Goal: Task Accomplishment & Management: Manage account settings

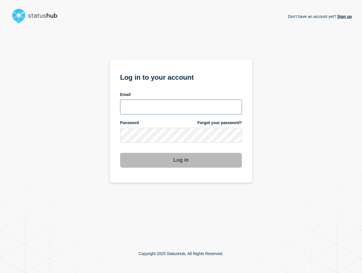
click at [168, 113] on input "email input" at bounding box center [181, 107] width 122 height 15
type input "nedvanroi.bautil@catonetworks.com"
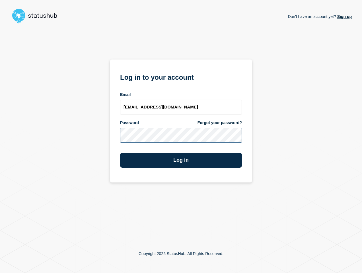
click at [120, 153] on button "Log in" at bounding box center [181, 160] width 122 height 15
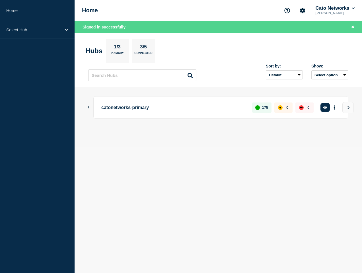
click at [89, 107] on icon "Show Connected Hubs" at bounding box center [88, 107] width 4 height 3
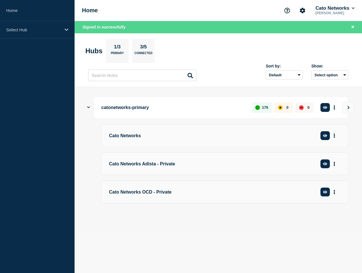
click at [128, 136] on p "Cato Networks" at bounding box center [208, 135] width 198 height 11
click at [129, 139] on p "Cato Networks" at bounding box center [208, 135] width 198 height 11
click at [129, 110] on p "catonetworks-primary" at bounding box center [173, 107] width 144 height 11
click at [133, 138] on p "Cato Networks" at bounding box center [177, 135] width 137 height 11
click at [143, 108] on p "catonetworks-primary" at bounding box center [173, 107] width 144 height 11
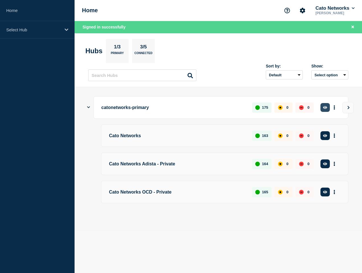
click at [325, 110] on button "button" at bounding box center [324, 107] width 9 height 9
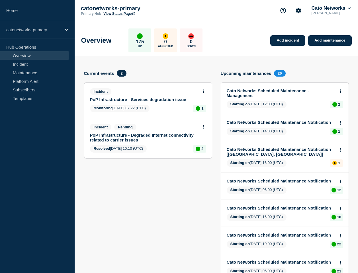
click at [162, 111] on div "Monitoring 2025-09-14 07:22 (UTC) 1" at bounding box center [148, 108] width 116 height 7
click at [132, 100] on link "PoP Infrastructure - Services degradation issue" at bounding box center [144, 99] width 108 height 5
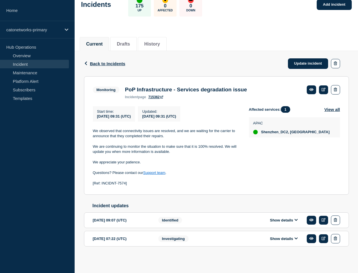
scroll to position [44, 0]
click at [202, 221] on div "Identified" at bounding box center [192, 219] width 69 height 9
click at [168, 238] on span "Investigating" at bounding box center [173, 238] width 30 height 7
click at [123, 237] on div "[DATE] 07:22 (UTC)" at bounding box center [121, 238] width 57 height 9
click at [281, 238] on button "Show details" at bounding box center [283, 238] width 31 height 5
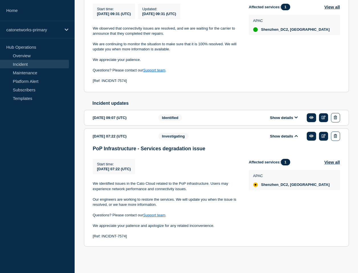
scroll to position [148, 0]
click at [277, 117] on button "Show details" at bounding box center [283, 117] width 31 height 5
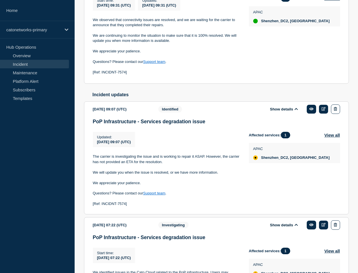
scroll to position [0, 0]
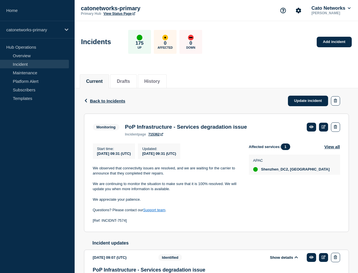
click at [160, 136] on link "715362" at bounding box center [155, 134] width 15 height 4
click at [323, 131] on link at bounding box center [323, 127] width 9 height 9
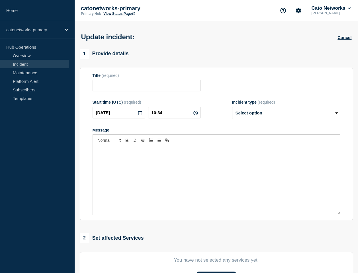
type input "PoP Infrastructure - Services degradation issue"
type input "09:31"
select select "monitoring"
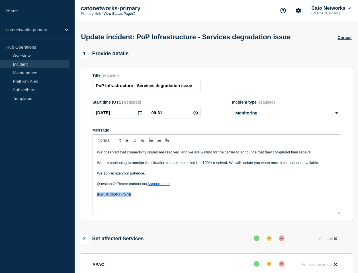
drag, startPoint x: 129, startPoint y: 200, endPoint x: 85, endPoint y: 198, distance: 44.1
click at [85, 198] on section "Title (required) PoP Infrastructure - Services degradation issue Start time (UT…" at bounding box center [216, 144] width 273 height 153
copy p "[Ref: INCIDNT-7574]"
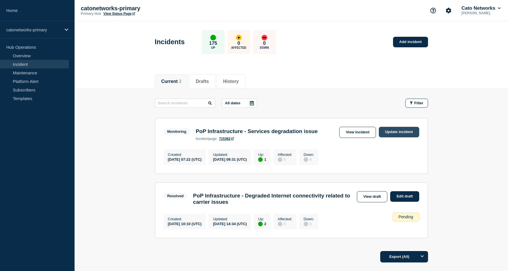
click at [400, 134] on link "Update incident" at bounding box center [399, 132] width 40 height 11
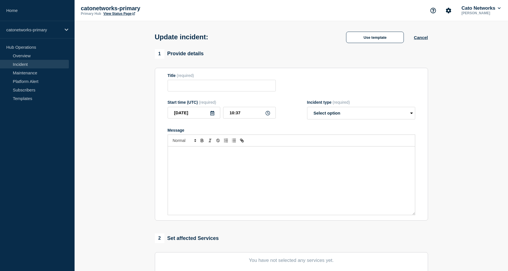
type input "PoP Infrastructure - Services degradation issue"
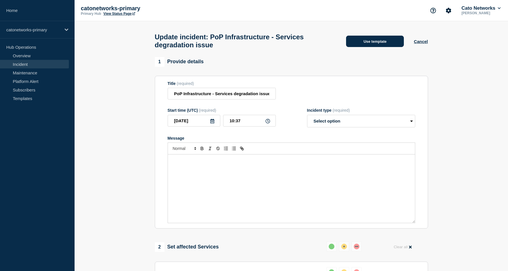
click at [364, 44] on button "Use template" at bounding box center [375, 41] width 58 height 11
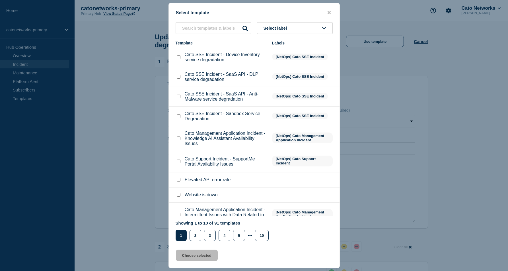
click at [298, 28] on button "Select label" at bounding box center [295, 28] width 76 height 12
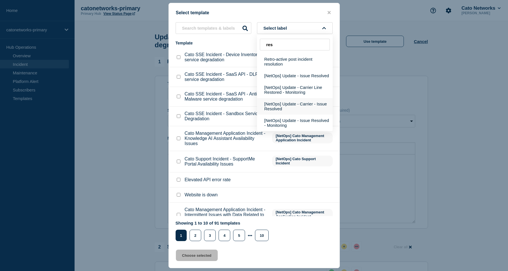
type input "res"
click at [279, 111] on button "[NetOps] Update - Carrier - Issue Resolved" at bounding box center [295, 106] width 76 height 17
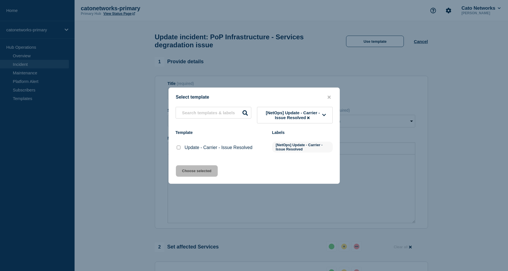
click at [181, 150] on div at bounding box center [179, 148] width 6 height 6
click at [179, 149] on input "Update - Carrier - Issue Resolved checkbox" at bounding box center [179, 147] width 4 height 4
checkbox input "true"
click at [204, 173] on button "Choose selected" at bounding box center [197, 170] width 42 height 11
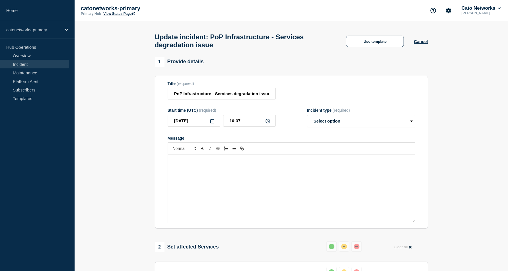
select select "resolved"
radio input "false"
radio input "true"
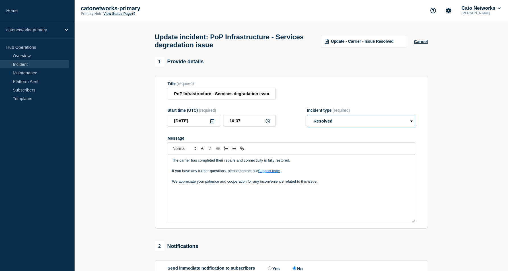
click at [334, 127] on select "Select option Investigating Identified Monitoring Resolved" at bounding box center [361, 121] width 108 height 13
click at [307, 120] on select "Select option Investigating Identified Monitoring Resolved" at bounding box center [361, 121] width 108 height 13
click at [362, 46] on div "Update - Carrier - Issue Resolved" at bounding box center [364, 41] width 86 height 13
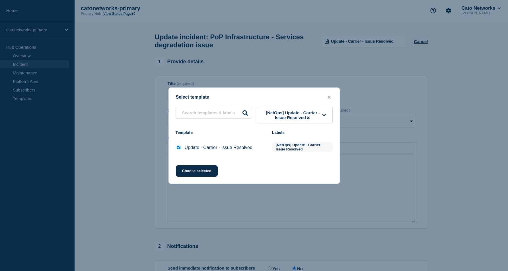
click at [284, 110] on span "[NetOps] Update - Carrier - Issue Resolved" at bounding box center [292, 115] width 59 height 10
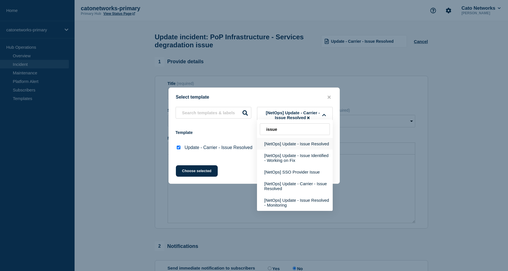
type input "issue"
click at [297, 143] on button "[NetOps] Update - Issue Resolved" at bounding box center [295, 144] width 76 height 12
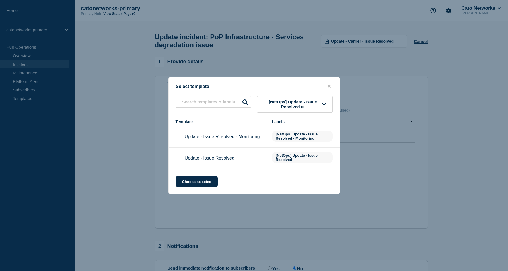
click at [181, 161] on div "Update - Issue Resolved" at bounding box center [221, 158] width 91 height 6
click at [178, 160] on input "Update - Issue Resolved checkbox" at bounding box center [179, 158] width 4 height 4
checkbox input "true"
click at [197, 180] on button "Choose selected" at bounding box center [197, 181] width 42 height 11
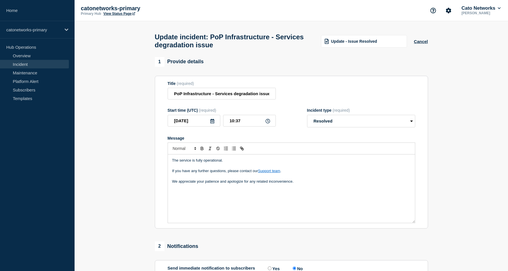
click at [204, 202] on div "The service is fully operational. If you have any further questions, please con…" at bounding box center [291, 188] width 247 height 68
click at [207, 198] on div "The service is fully operational. If you have any further questions, please con…" at bounding box center [291, 188] width 247 height 68
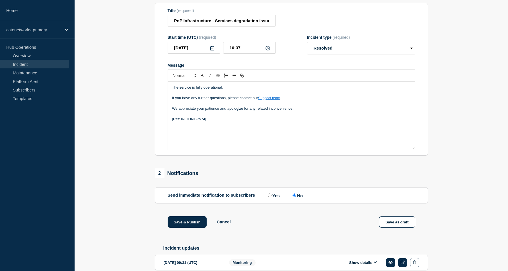
scroll to position [124, 0]
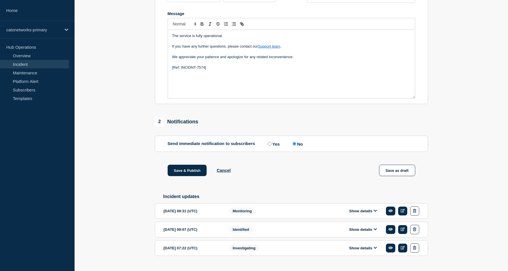
click at [271, 146] on label "Yes" at bounding box center [272, 143] width 13 height 5
click at [271, 145] on input "Yes" at bounding box center [270, 144] width 4 height 4
radio input "true"
radio input "false"
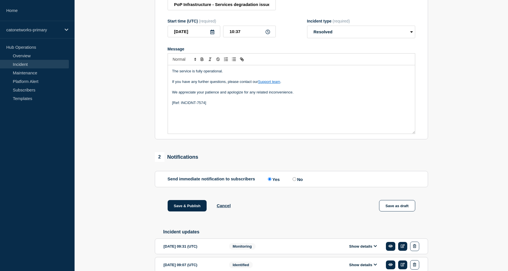
scroll to position [67, 0]
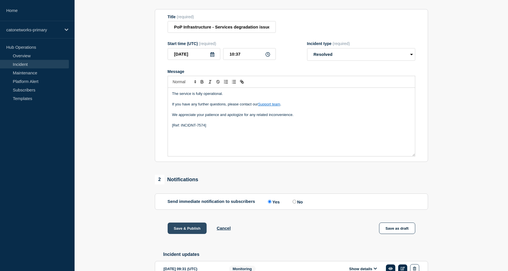
click at [193, 234] on button "Save & Publish" at bounding box center [187, 227] width 39 height 11
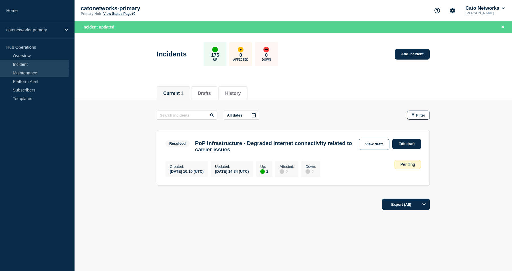
click at [38, 72] on link "Maintenance" at bounding box center [34, 72] width 69 height 9
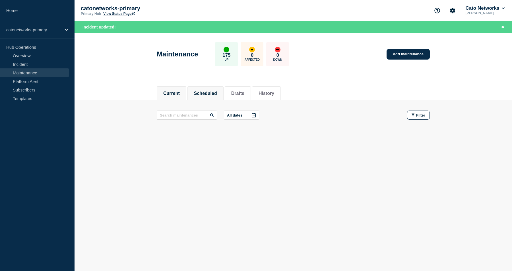
click at [203, 96] on li "Scheduled" at bounding box center [205, 93] width 36 height 14
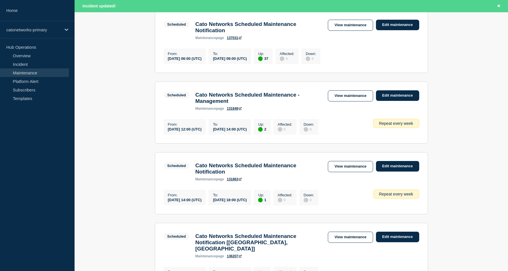
scroll to position [549, 0]
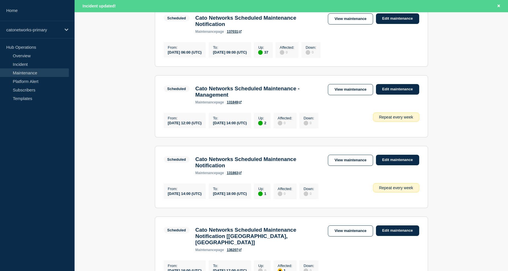
click at [231, 34] on link "137031" at bounding box center [234, 32] width 15 height 4
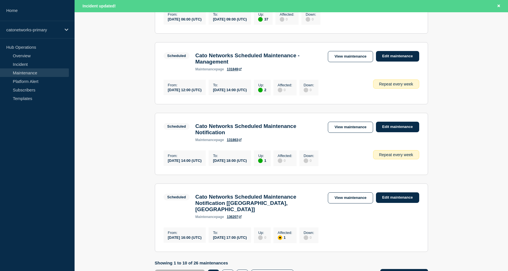
scroll to position [664, 0]
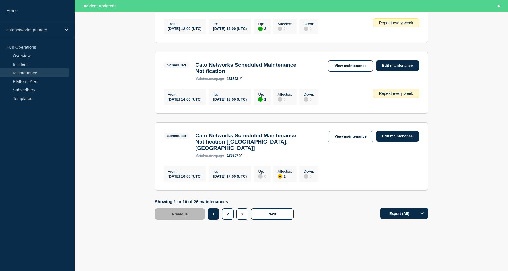
click at [239, 151] on h3 "Cato Networks Scheduled Maintenance Notification [[GEOGRAPHIC_DATA], [GEOGRAPHI…" at bounding box center [258, 141] width 127 height 19
click at [232, 157] on link "136207" at bounding box center [234, 155] width 15 height 4
